Goal: Task Accomplishment & Management: Manage account settings

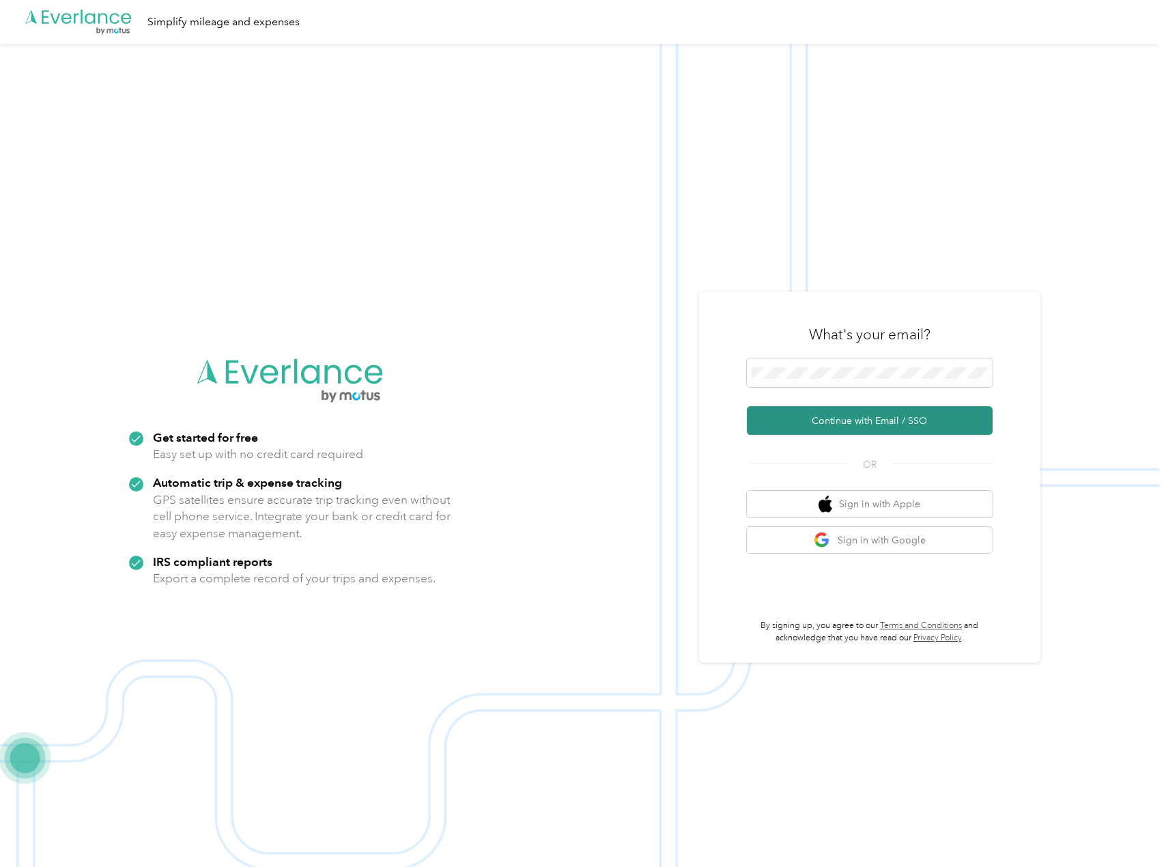
click at [861, 422] on button "Continue with Email / SSO" at bounding box center [870, 420] width 246 height 29
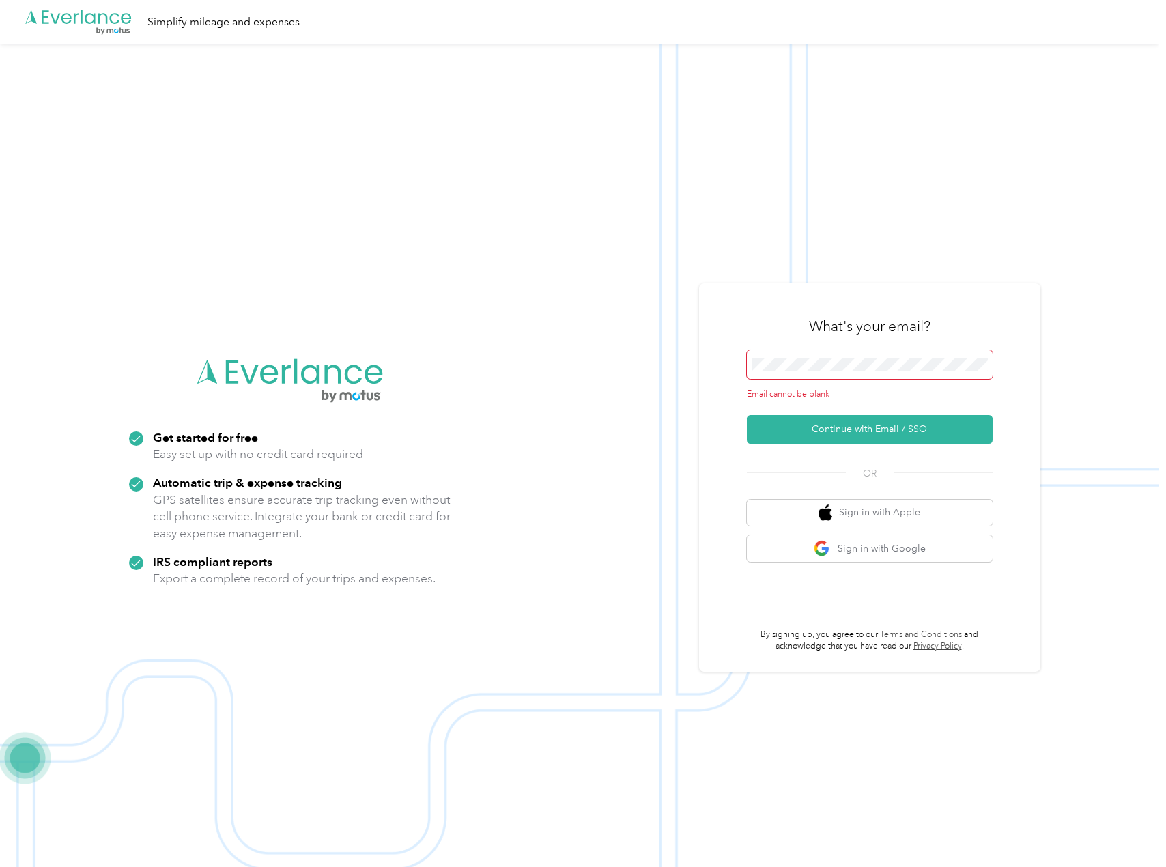
click at [776, 356] on span at bounding box center [870, 364] width 246 height 29
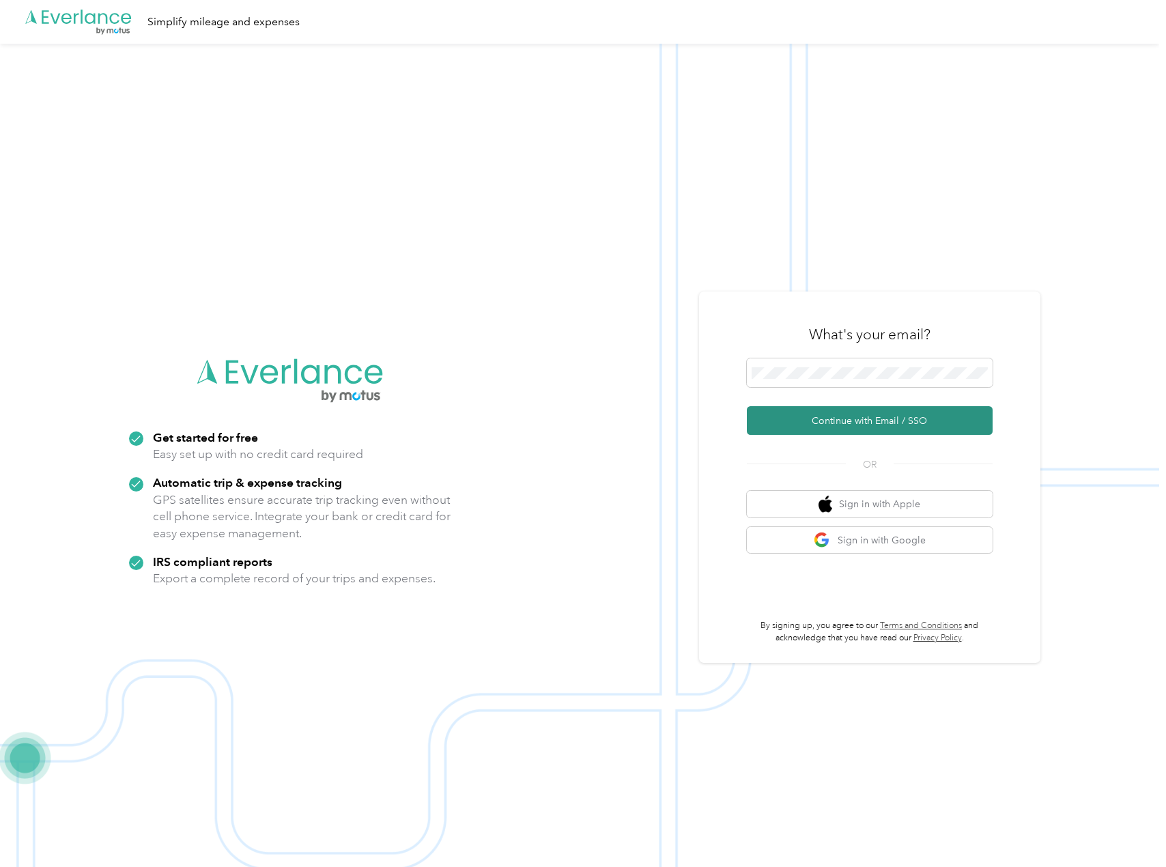
click at [838, 423] on button "Continue with Email / SSO" at bounding box center [870, 420] width 246 height 29
click at [822, 379] on span at bounding box center [870, 372] width 246 height 29
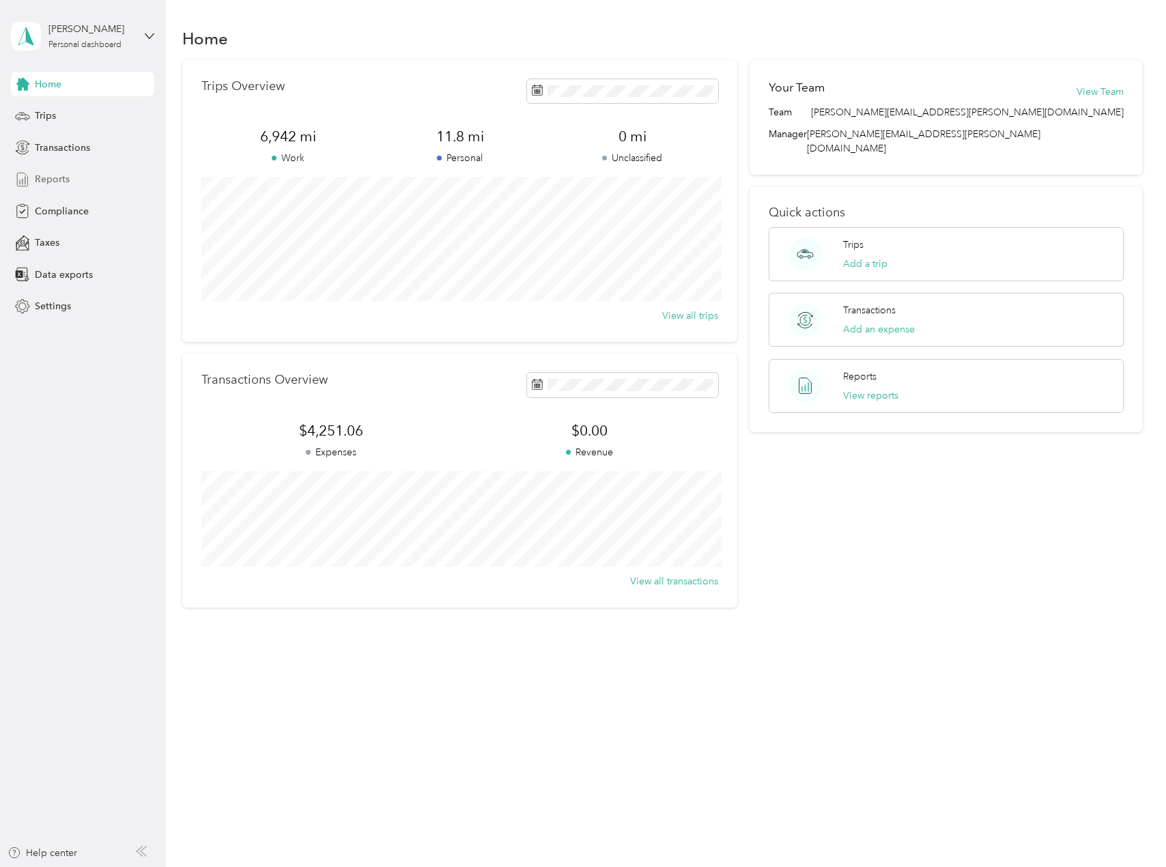
click at [55, 179] on span "Reports" at bounding box center [52, 179] width 35 height 14
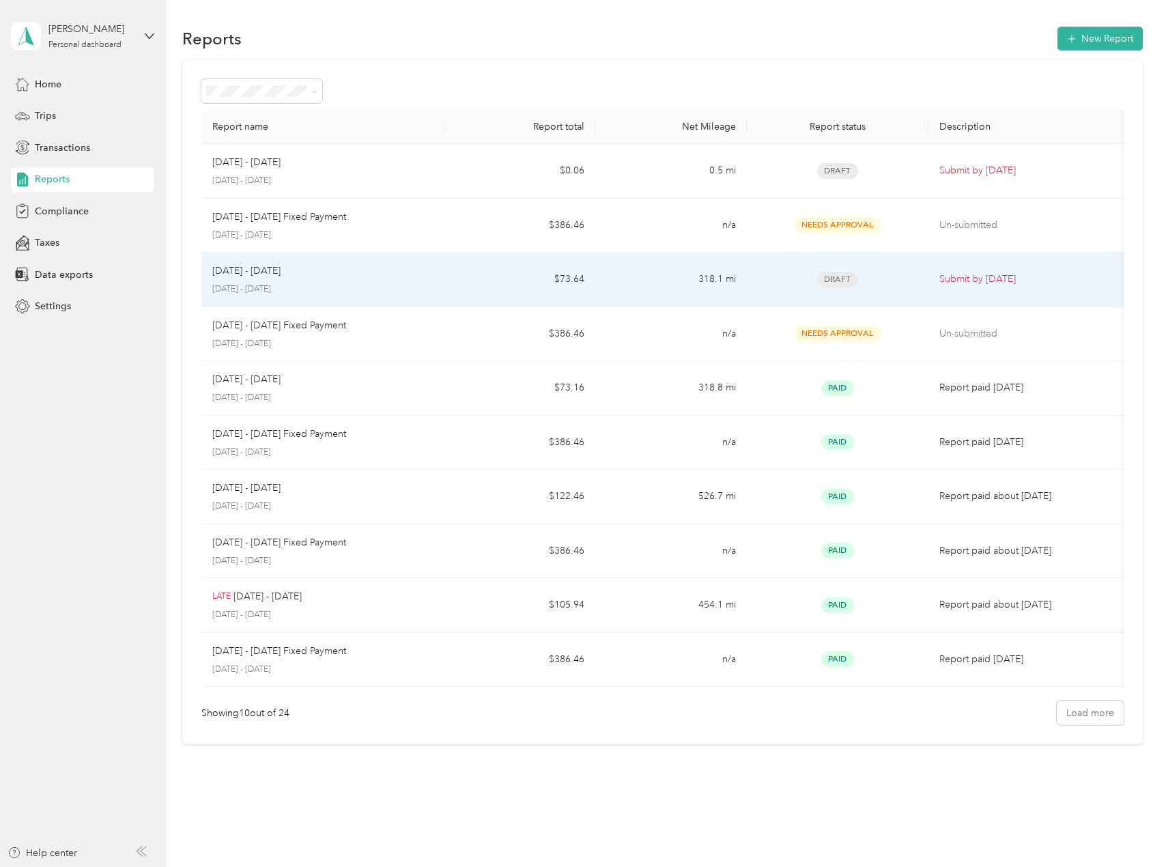
click at [413, 281] on div "[DATE] - [DATE] [DATE] - [DATE]" at bounding box center [322, 279] width 220 height 32
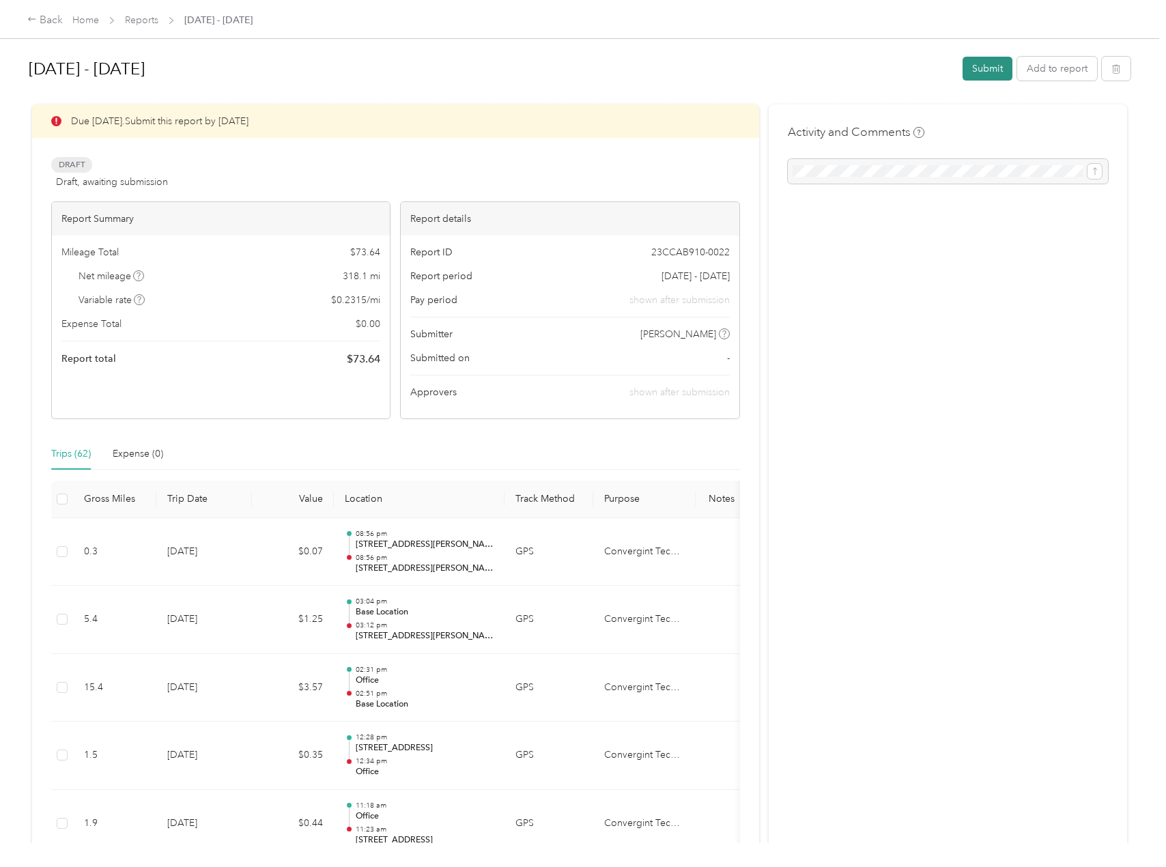
click at [994, 63] on button "Submit" at bounding box center [987, 69] width 50 height 24
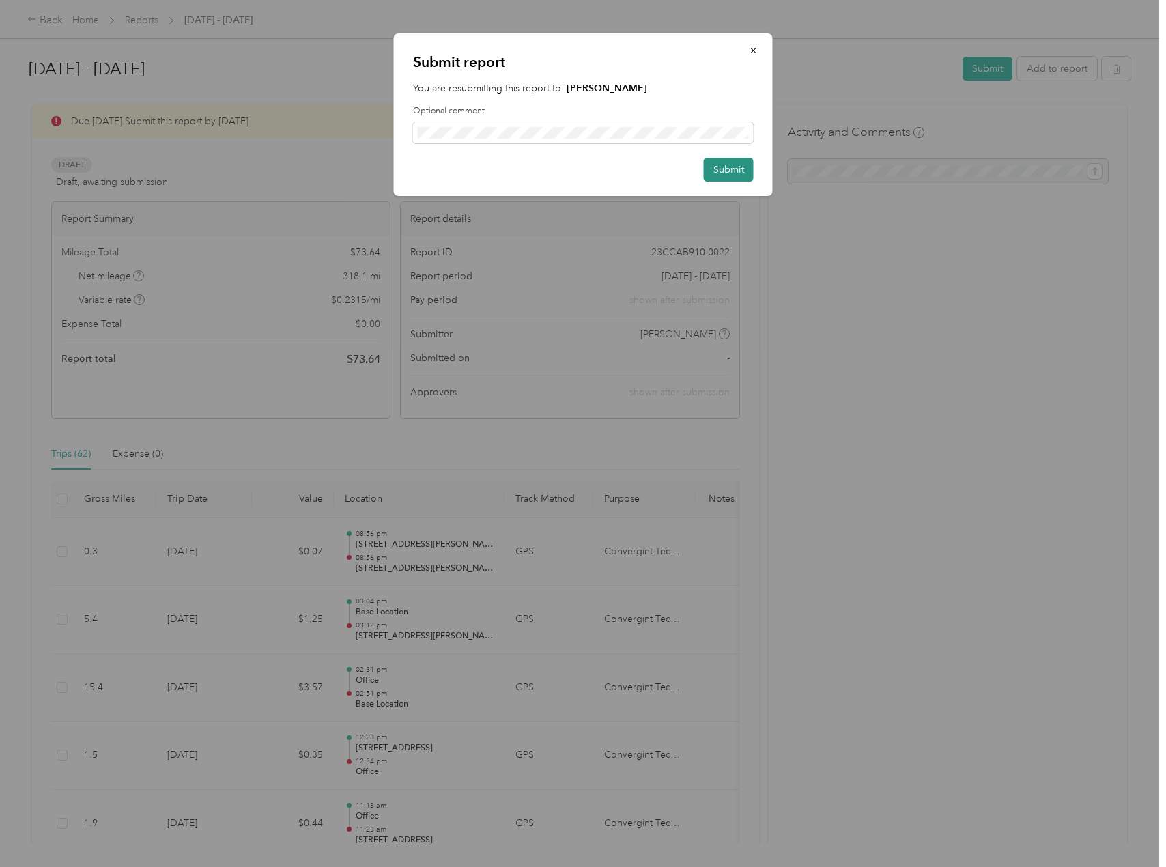
click at [726, 162] on button "Submit" at bounding box center [729, 170] width 50 height 24
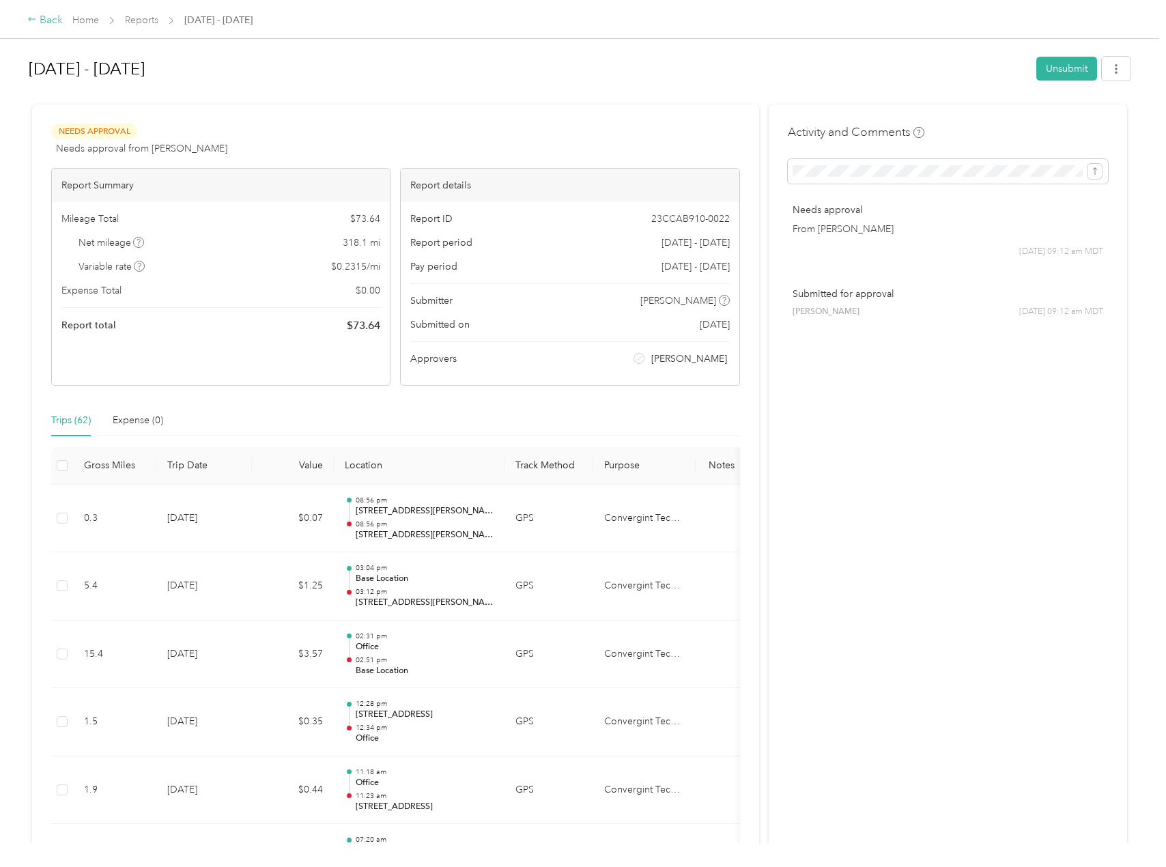
click at [33, 18] on icon at bounding box center [32, 19] width 10 height 10
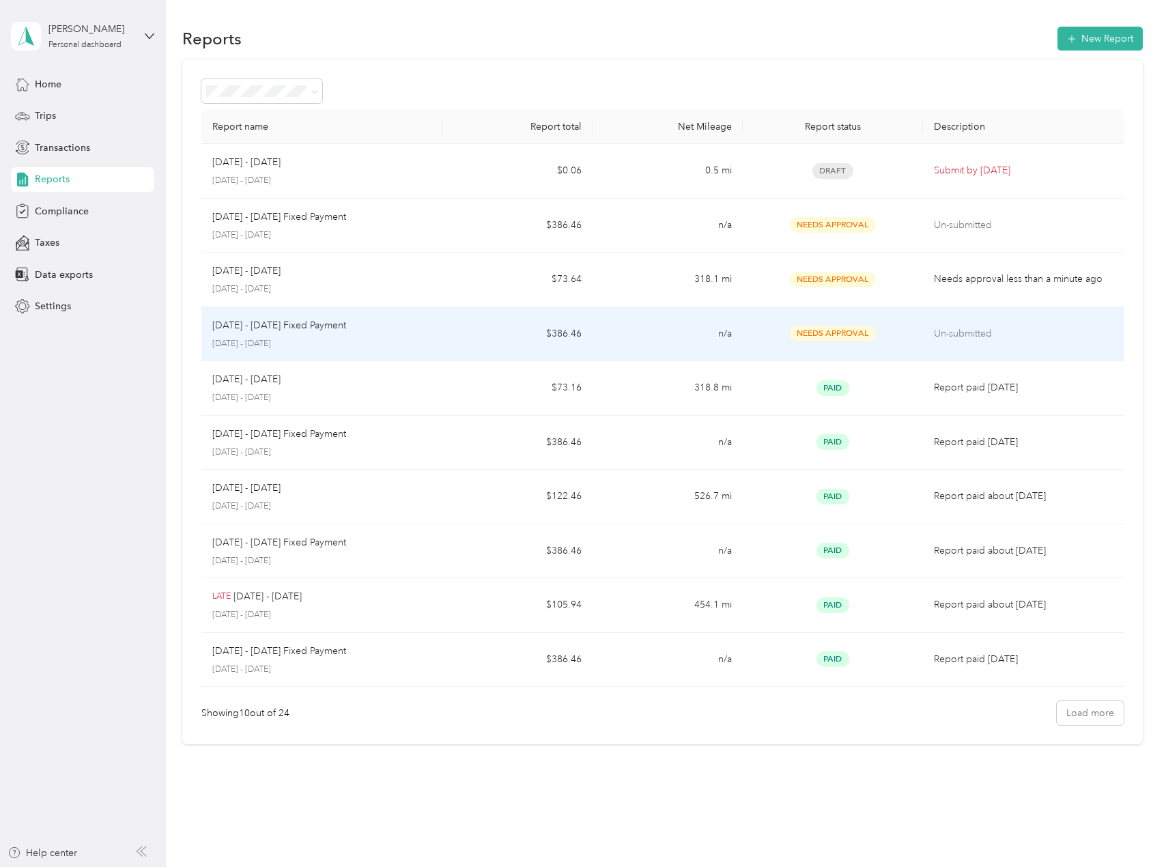
click at [392, 334] on div "[DATE] - [DATE] Fixed Payment [DATE] - [DATE]" at bounding box center [321, 334] width 218 height 32
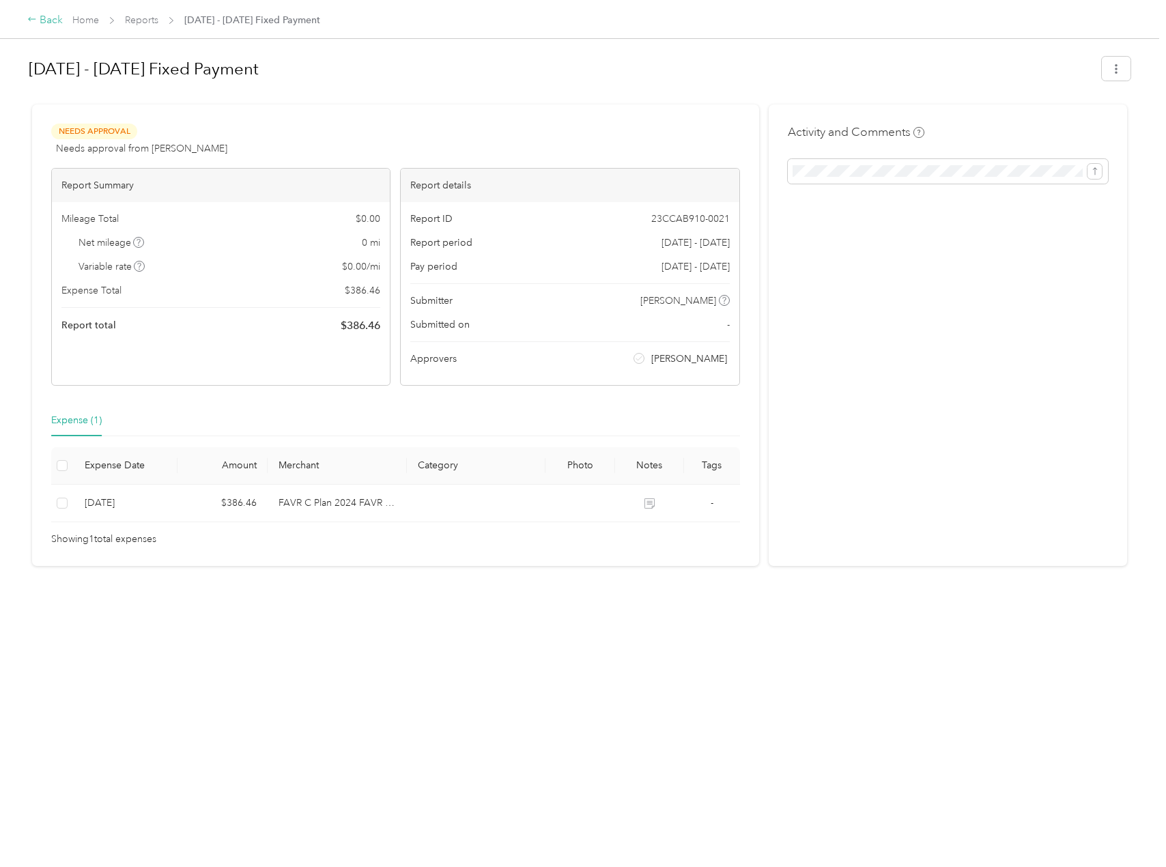
click at [31, 22] on icon at bounding box center [32, 19] width 10 height 10
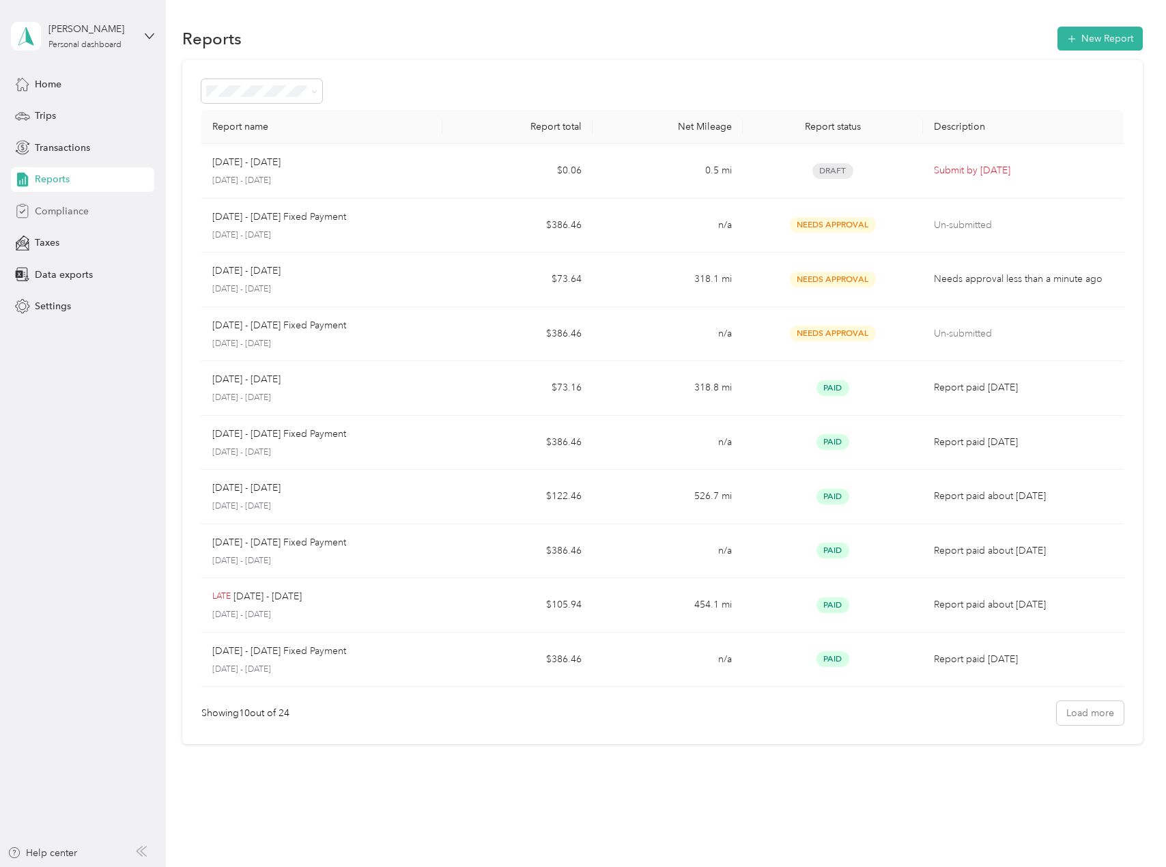
click at [69, 205] on span "Compliance" at bounding box center [62, 211] width 54 height 14
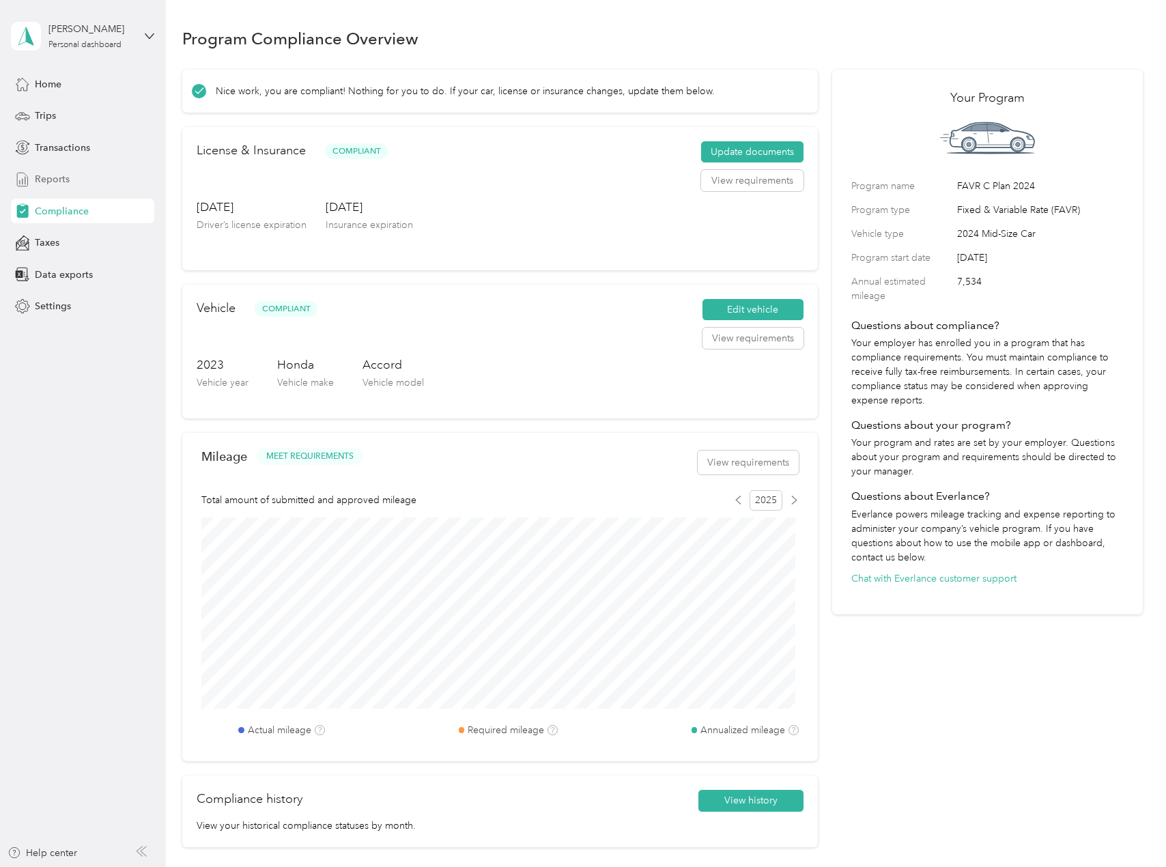
click at [66, 183] on span "Reports" at bounding box center [52, 179] width 35 height 14
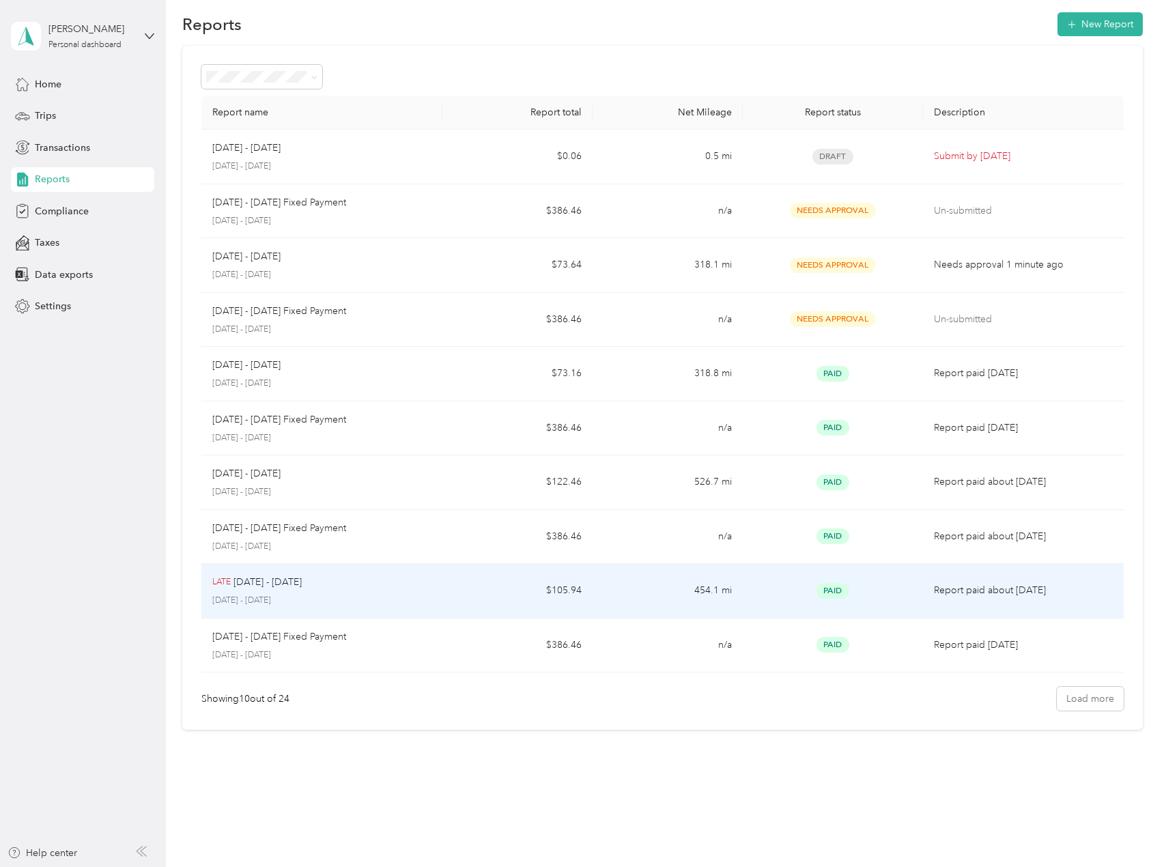
scroll to position [18, 0]
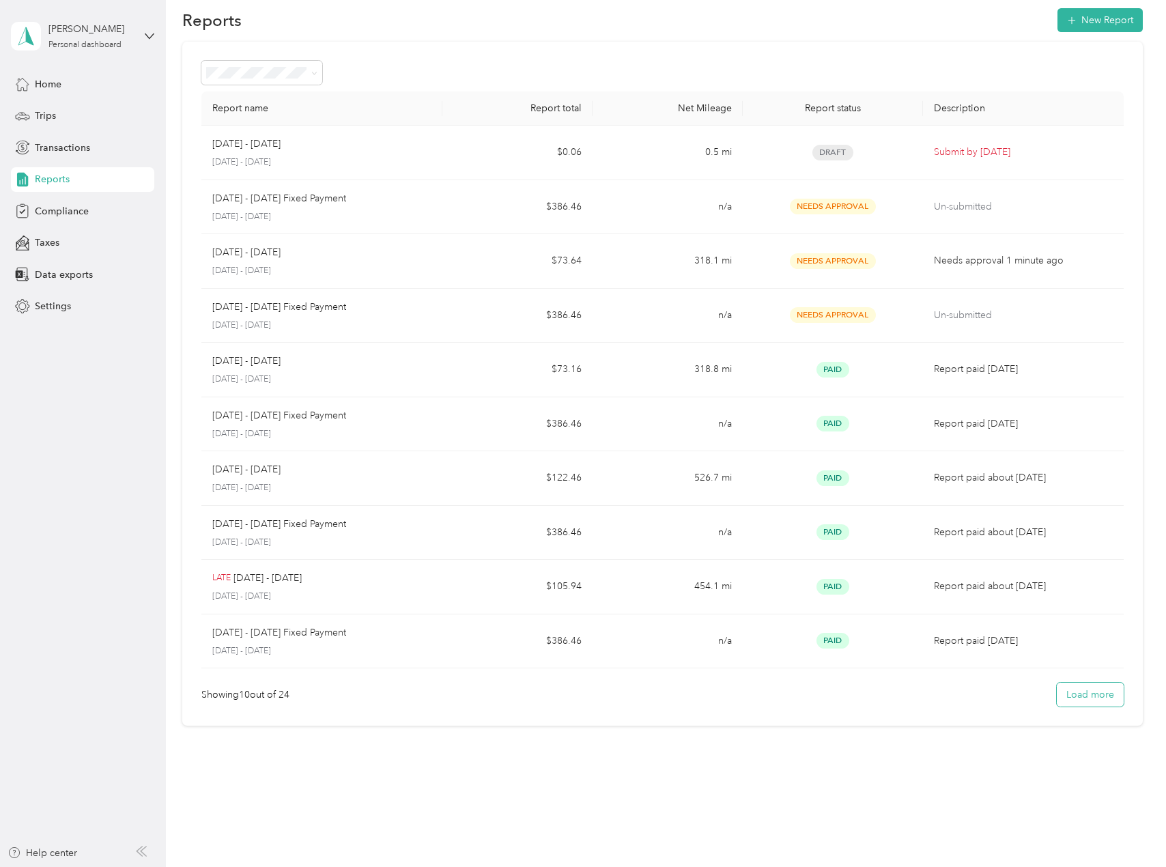
click at [1070, 692] on button "Load more" at bounding box center [1090, 695] width 67 height 24
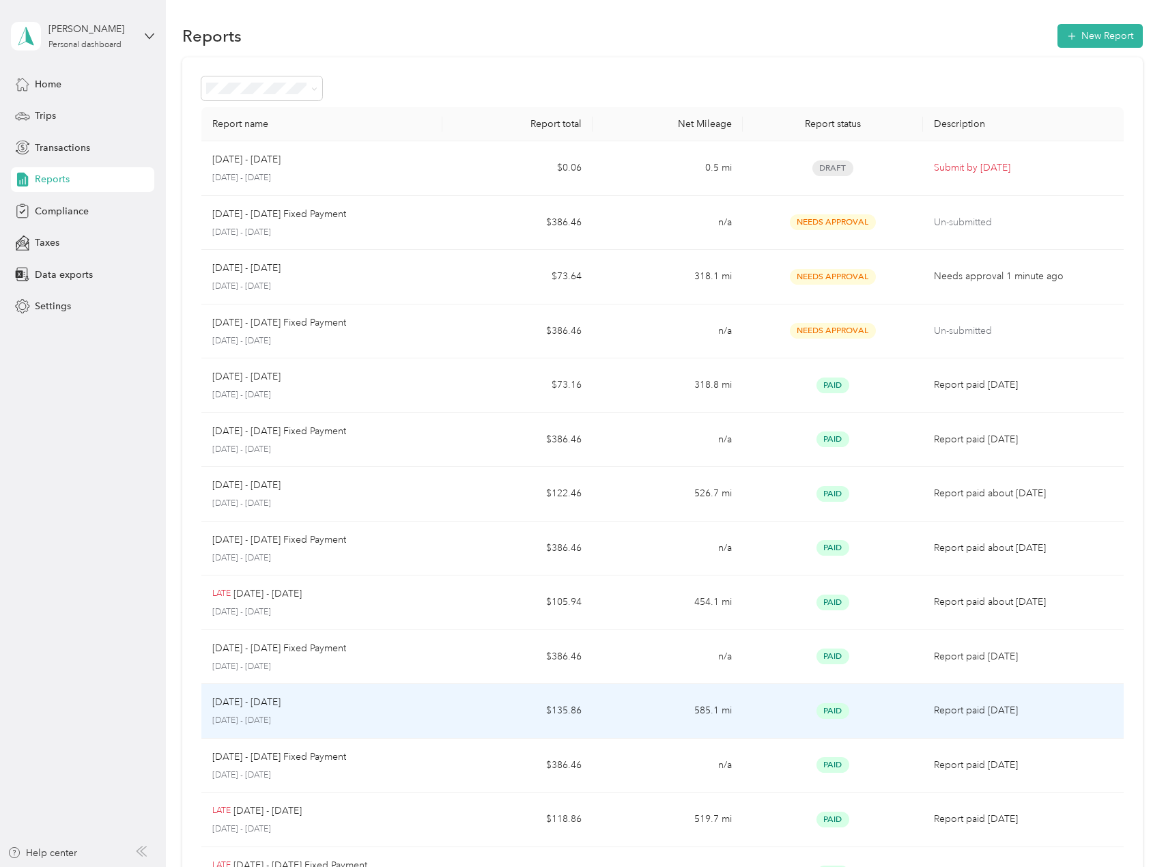
scroll to position [0, 0]
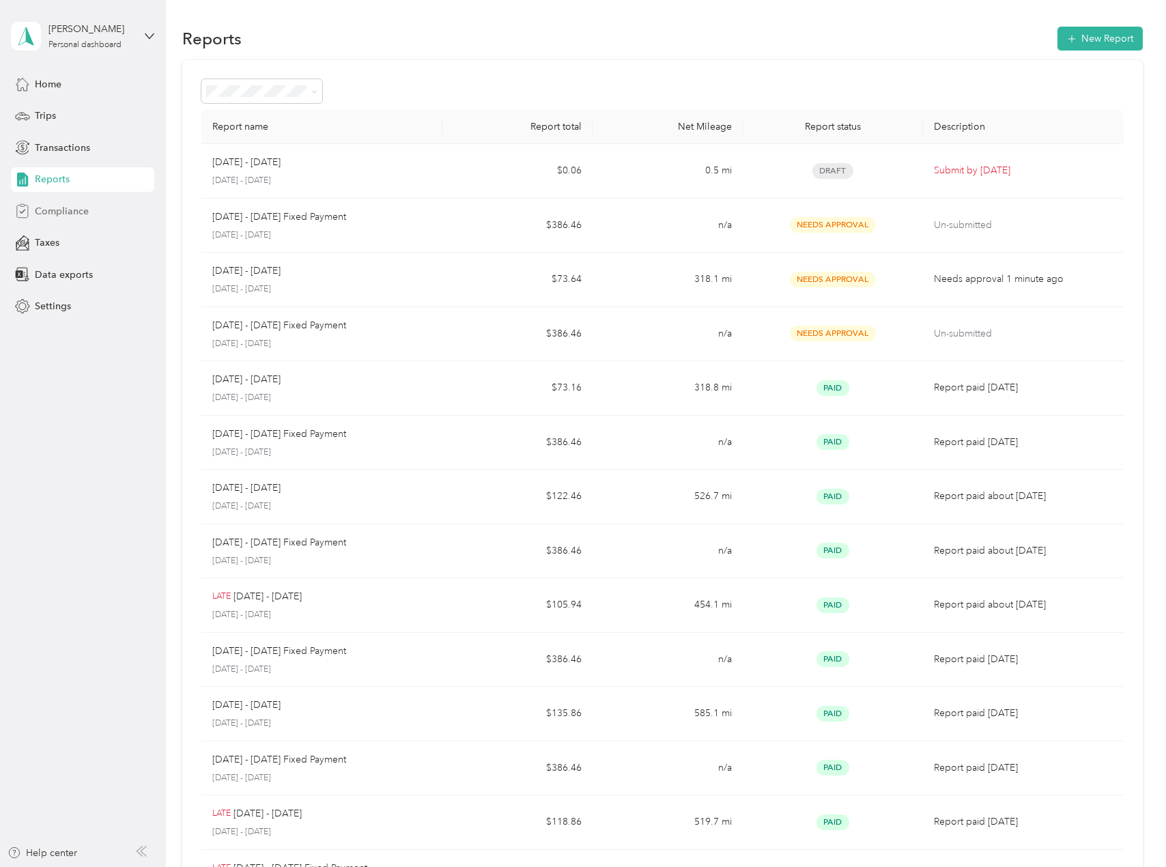
click at [90, 213] on div "Compliance" at bounding box center [82, 211] width 143 height 25
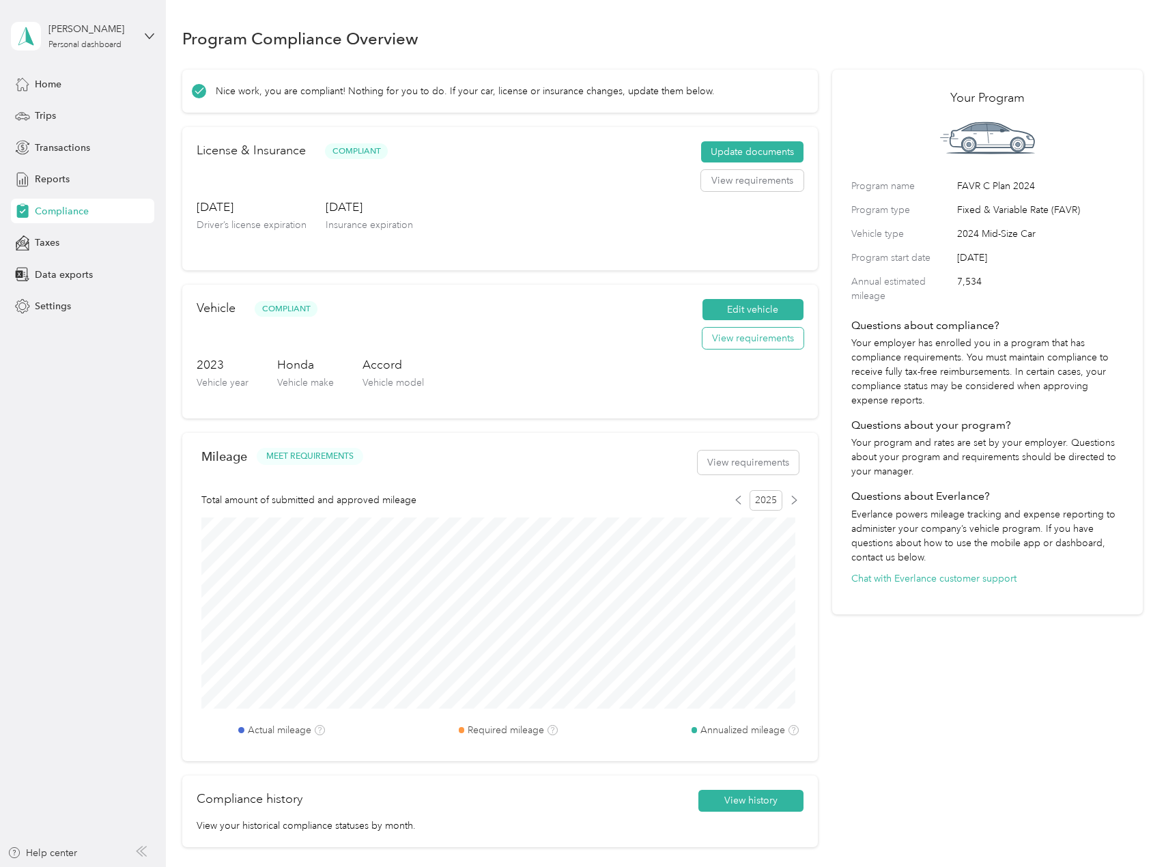
click at [725, 345] on button "View requirements" at bounding box center [752, 339] width 101 height 22
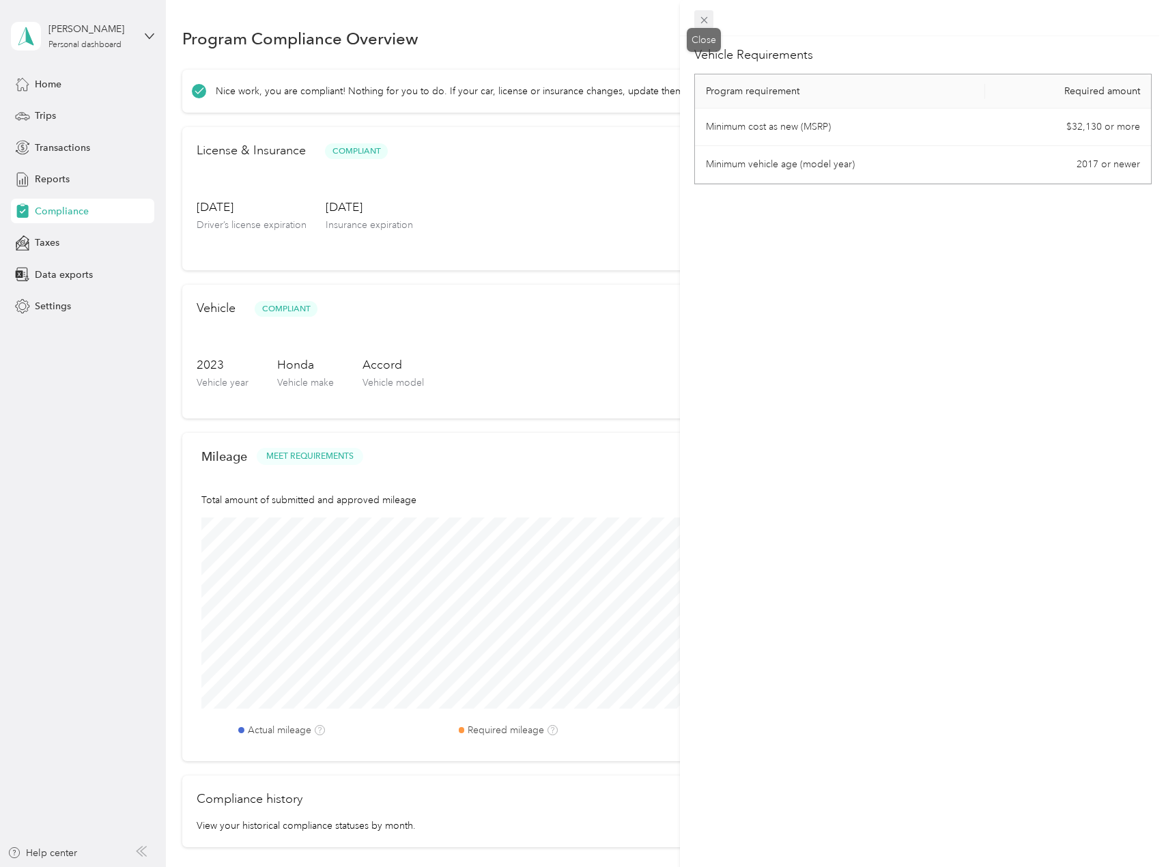
drag, startPoint x: 708, startPoint y: 22, endPoint x: 712, endPoint y: 31, distance: 10.4
click at [707, 22] on icon at bounding box center [704, 20] width 12 height 12
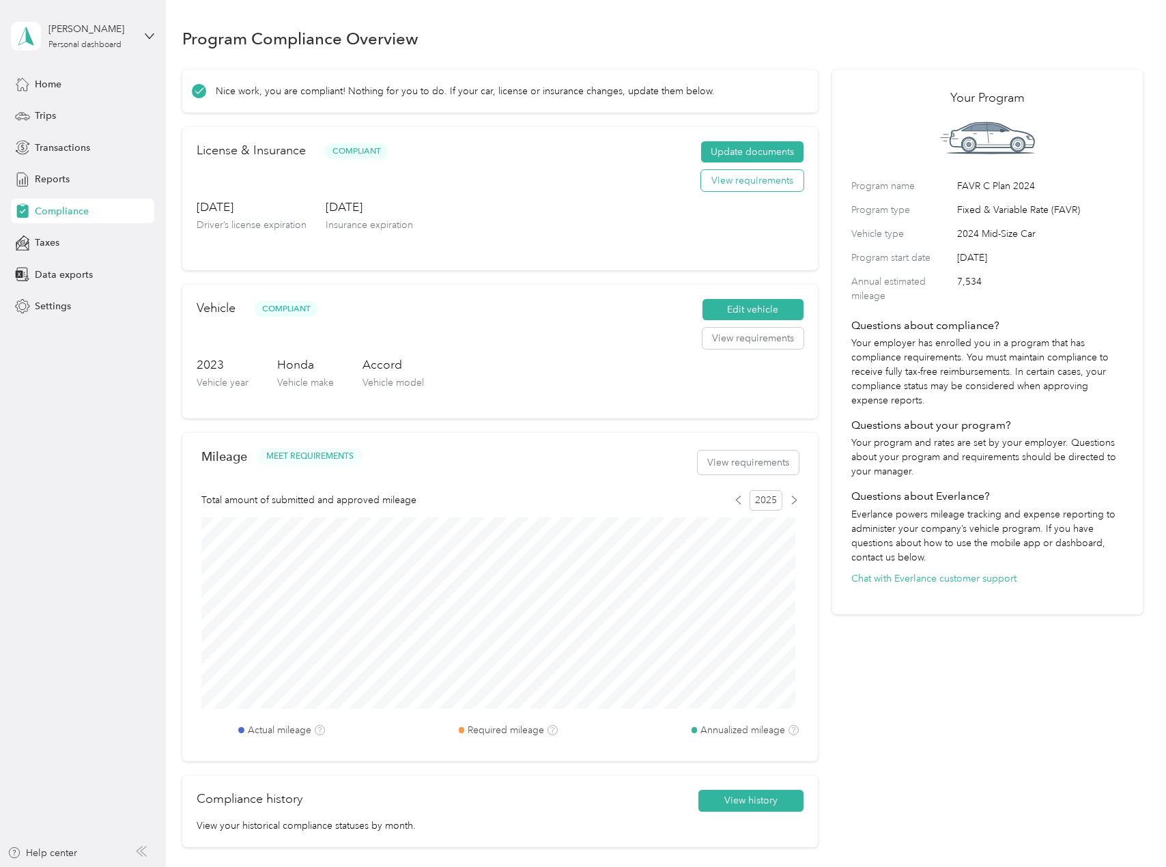
click at [734, 189] on button "View requirements" at bounding box center [752, 181] width 102 height 22
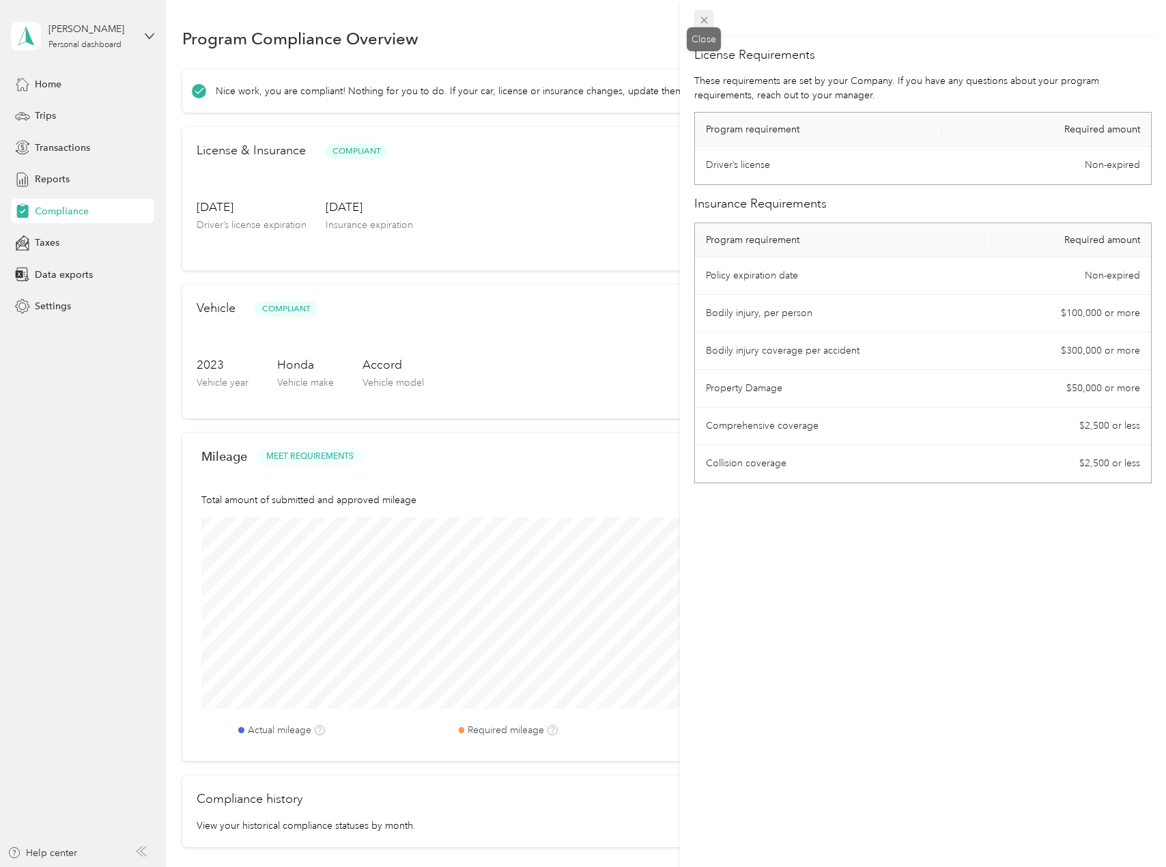
click at [706, 20] on icon at bounding box center [704, 20] width 12 height 12
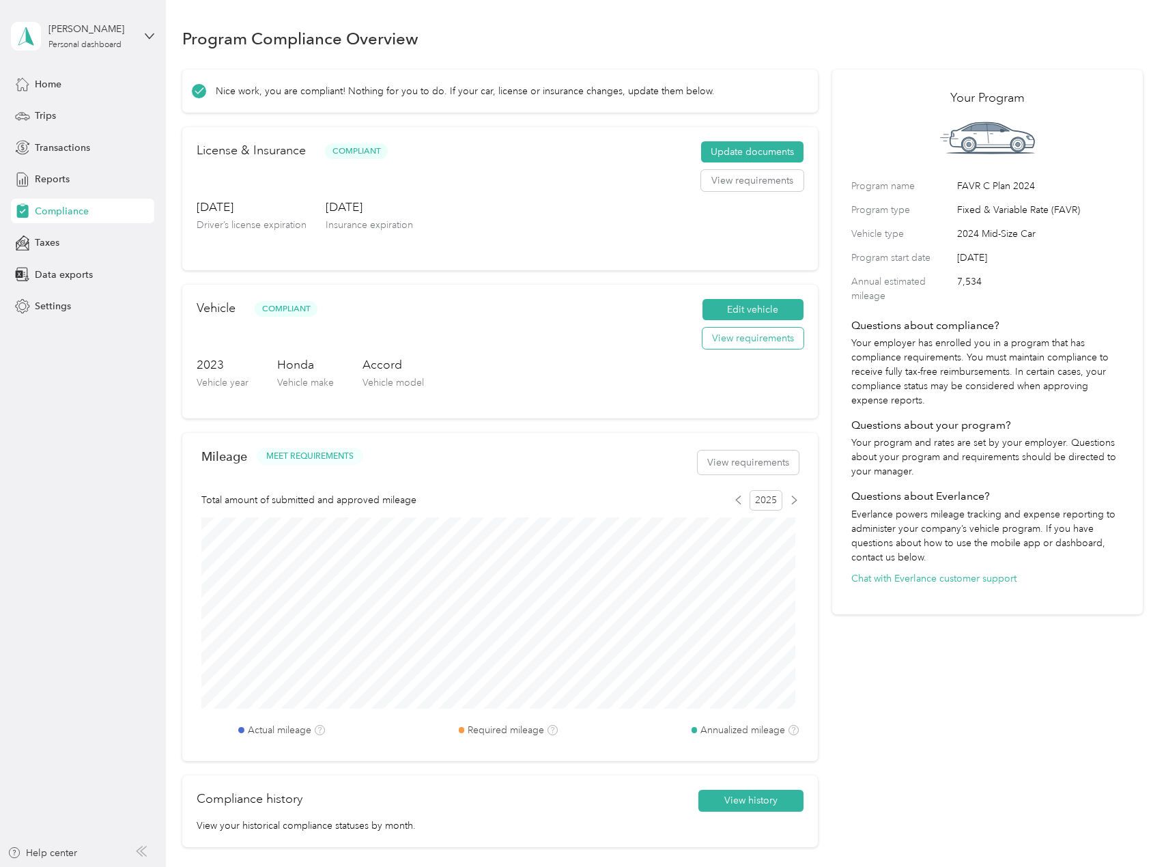
click at [713, 339] on button "View requirements" at bounding box center [752, 339] width 101 height 22
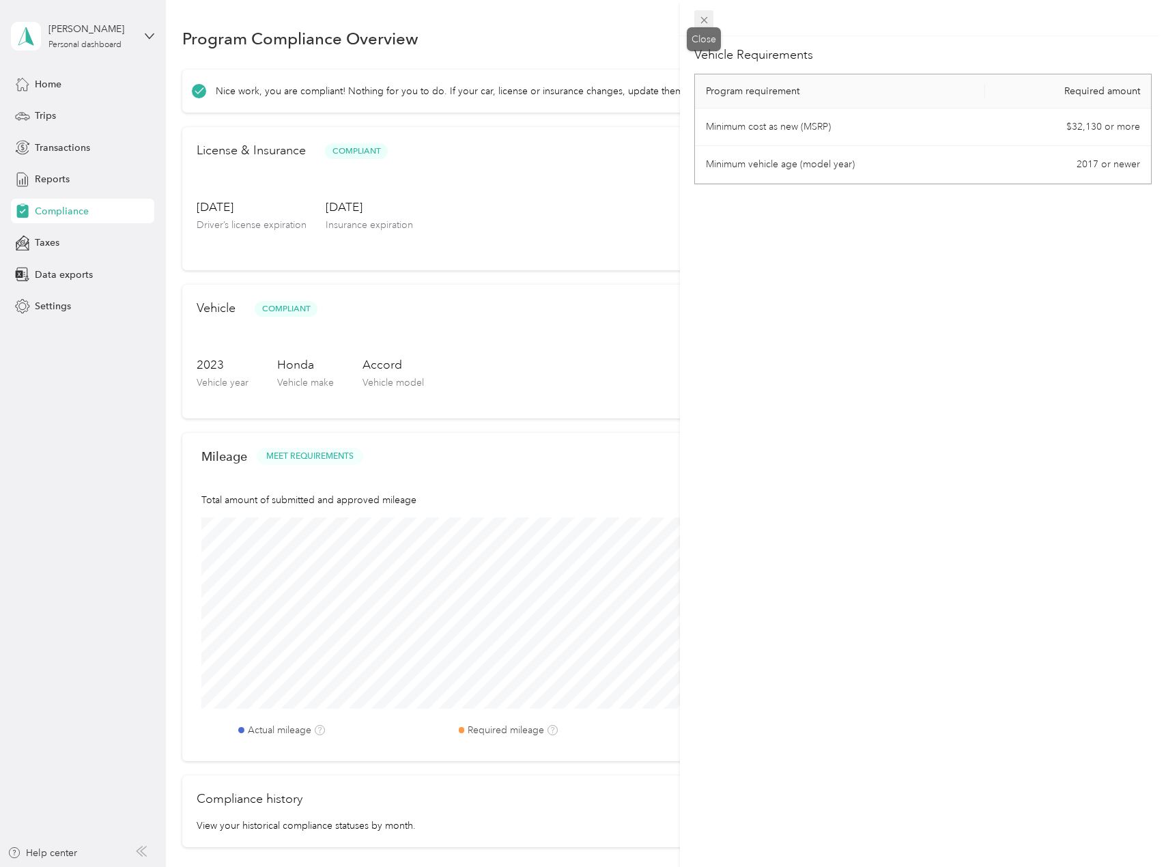
click at [708, 23] on icon at bounding box center [704, 20] width 12 height 12
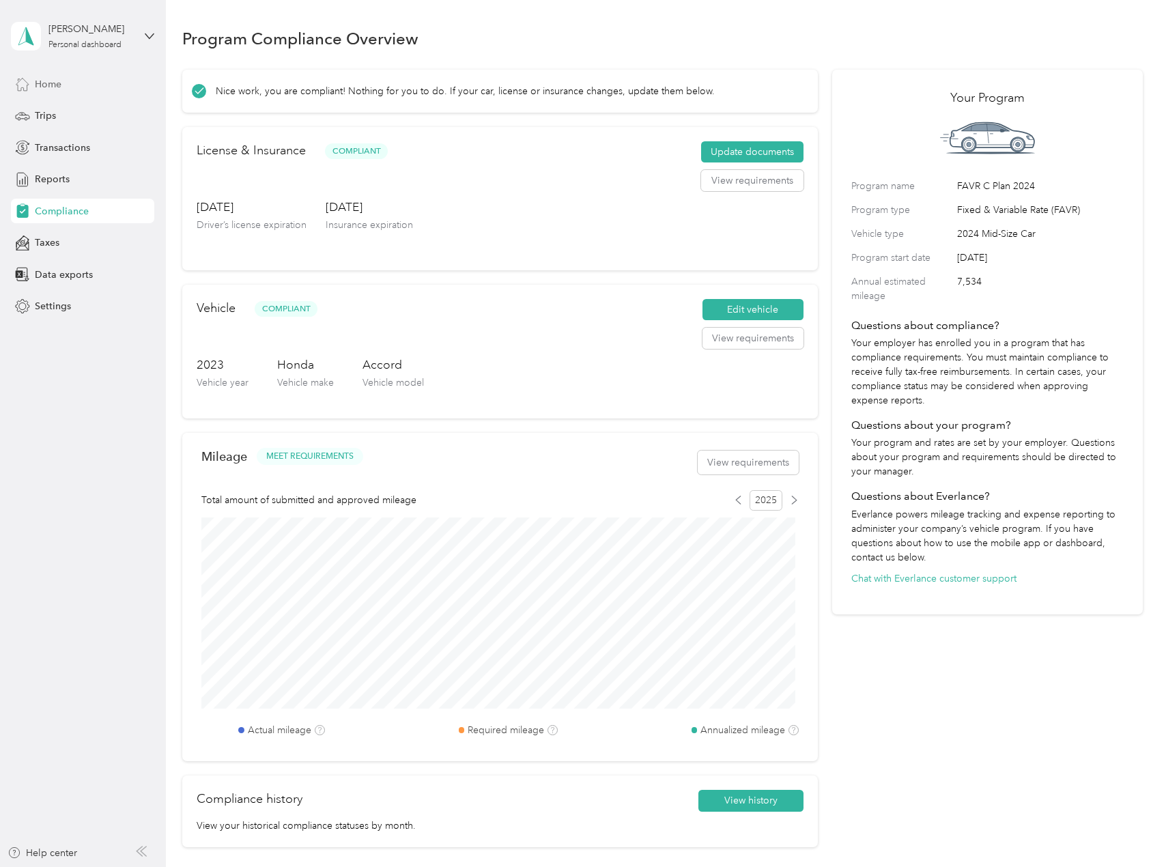
click at [52, 84] on span "Home" at bounding box center [48, 84] width 27 height 14
